Goal: Find specific page/section: Find specific page/section

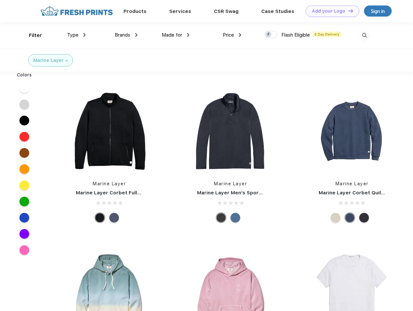
scroll to position [0, 0]
click at [330, 11] on link "Add your Logo Design Tool" at bounding box center [332, 11] width 53 height 11
click at [0, 0] on div "Design Tool" at bounding box center [0, 0] width 0 height 0
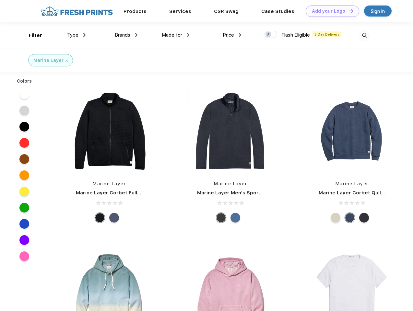
click at [348, 11] on link "Add your Logo Design Tool" at bounding box center [332, 11] width 53 height 11
click at [31, 35] on div "Filter" at bounding box center [35, 35] width 13 height 7
click at [76, 35] on span "Type" at bounding box center [72, 35] width 11 height 6
click at [126, 35] on span "Brands" at bounding box center [123, 35] width 16 height 6
click at [176, 35] on span "Made for" at bounding box center [172, 35] width 20 height 6
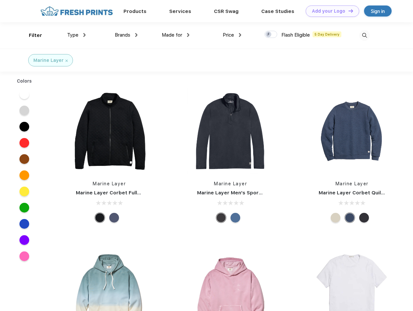
click at [232, 35] on span "Price" at bounding box center [228, 35] width 11 height 6
click at [271, 35] on div at bounding box center [270, 34] width 13 height 7
click at [269, 35] on input "checkbox" at bounding box center [266, 32] width 4 height 4
click at [364, 35] on img at bounding box center [364, 35] width 11 height 11
